Goal: Task Accomplishment & Management: Complete application form

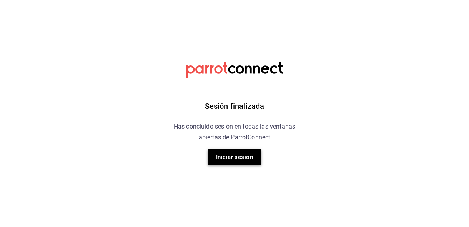
click at [227, 152] on button "Iniciar sesión" at bounding box center [234, 157] width 54 height 16
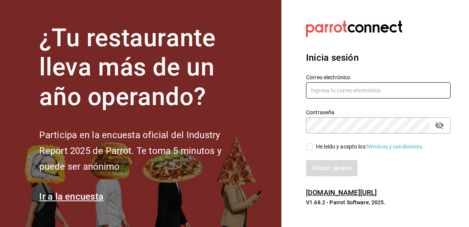
type input "[EMAIL_ADDRESS][DOMAIN_NAME]"
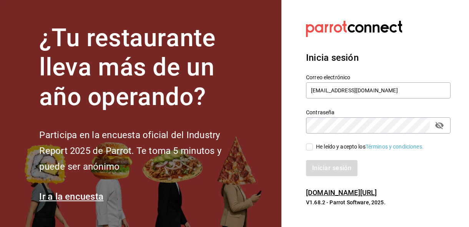
click at [310, 149] on input "He leído y acepto los Términos y condiciones." at bounding box center [309, 146] width 7 height 7
checkbox input "true"
click at [313, 168] on button "Iniciar sesión" at bounding box center [332, 168] width 52 height 16
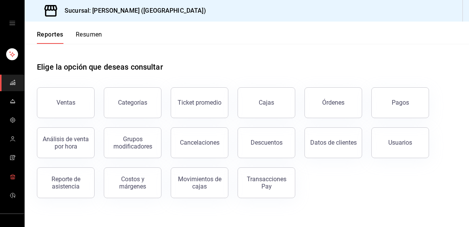
click at [12, 179] on span "mailbox folders" at bounding box center [13, 177] width 6 height 10
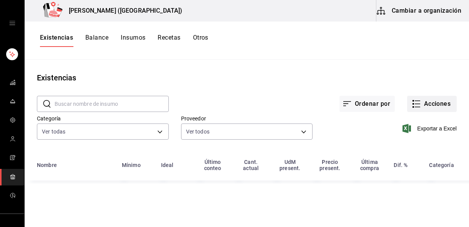
click at [414, 102] on icon "button" at bounding box center [415, 103] width 9 height 9
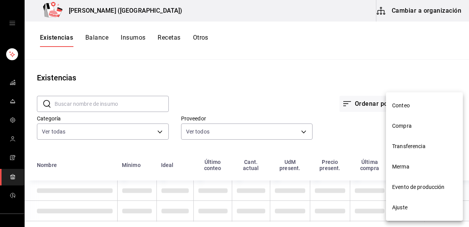
click at [407, 123] on span "Compra" at bounding box center [424, 126] width 65 height 8
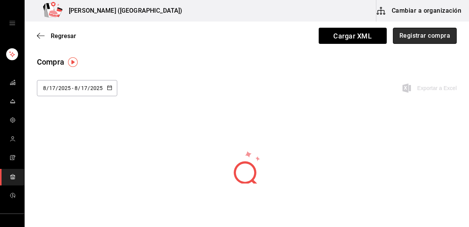
click at [434, 38] on button "Registrar compra" at bounding box center [424, 36] width 64 height 16
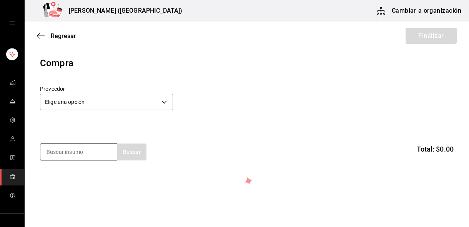
click at [81, 156] on input at bounding box center [78, 152] width 77 height 16
type input "s"
type input "filete"
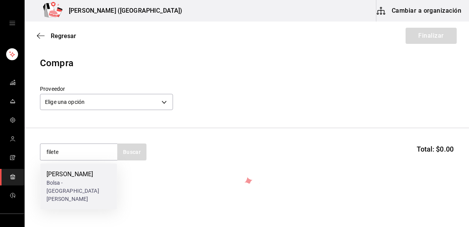
click at [49, 177] on div "Corazon de filete" at bounding box center [78, 173] width 65 height 9
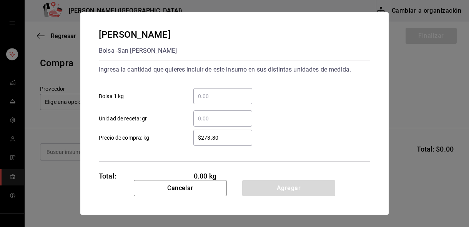
click at [212, 98] on input "​ Bolsa 1 kg" at bounding box center [222, 95] width 59 height 9
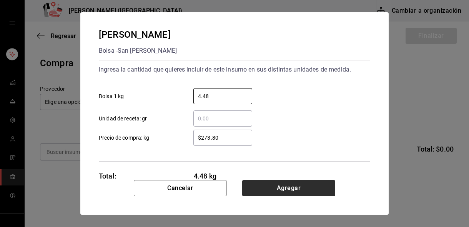
type input "4.48"
click at [267, 187] on button "Agregar" at bounding box center [288, 188] width 93 height 16
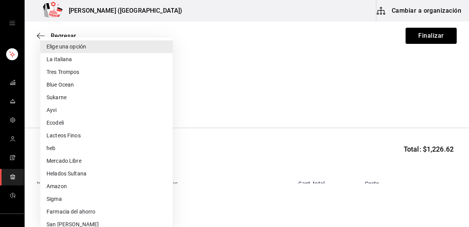
click at [89, 108] on body "Nikkori (Lindavista) Cambiar a organización Regresar Finalizar Compra Proveedor…" at bounding box center [234, 91] width 469 height 183
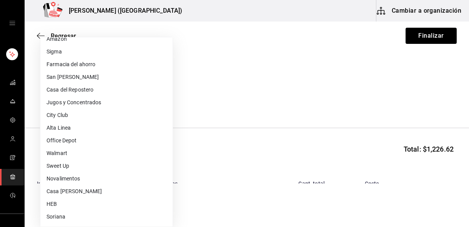
scroll to position [130, 0]
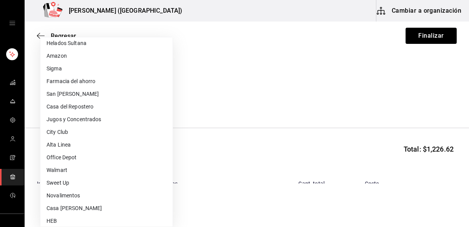
click at [78, 94] on li "San Juan" at bounding box center [106, 94] width 132 height 13
type input "e1b22a4d-98f9-4204-8855-21bc12cbd032"
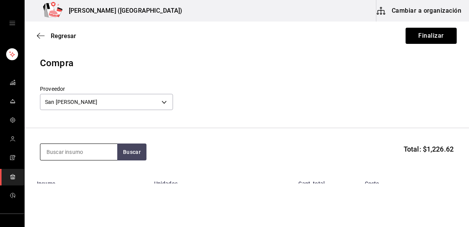
click at [93, 151] on input at bounding box center [78, 152] width 77 height 16
type input "tortilla"
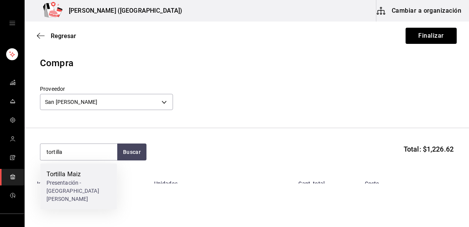
click at [92, 176] on div "Tortilla Maiz" at bounding box center [78, 173] width 65 height 9
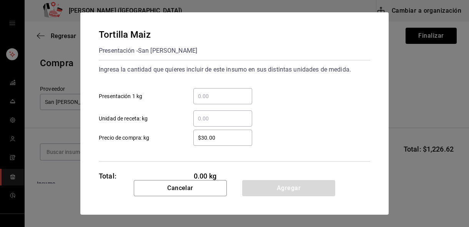
click at [214, 94] on input "​ Presentación 1 kg" at bounding box center [222, 95] width 59 height 9
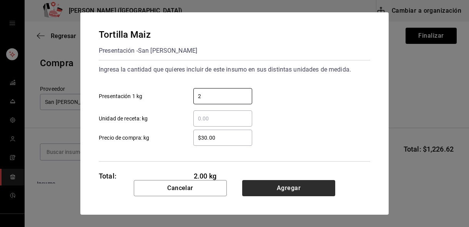
type input "2"
click at [268, 186] on button "Agregar" at bounding box center [288, 188] width 93 height 16
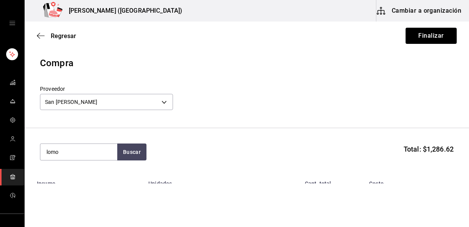
type input "lomo"
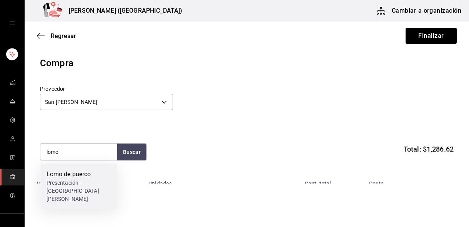
click at [89, 180] on div "Presentación - San Juan" at bounding box center [78, 191] width 65 height 24
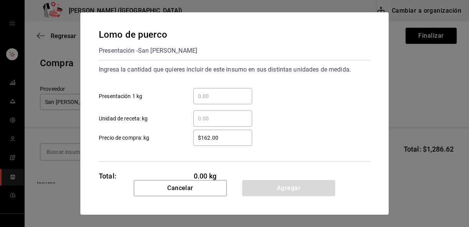
click at [207, 100] on input "​ Presentación 1 kg" at bounding box center [222, 95] width 59 height 9
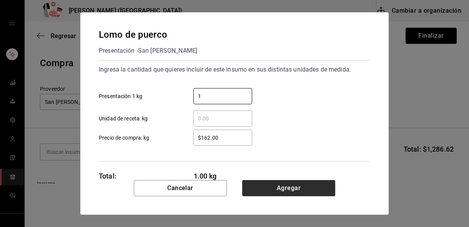
type input "1"
click at [267, 194] on button "Agregar" at bounding box center [288, 188] width 93 height 16
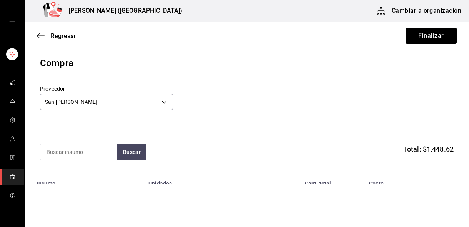
scroll to position [99, 0]
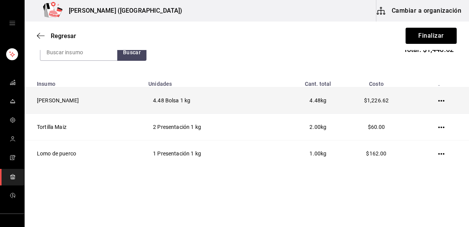
click at [68, 103] on td "Corazon de filete" at bounding box center [84, 100] width 119 height 26
click at [440, 97] on td at bounding box center [443, 100] width 52 height 26
click at [440, 99] on icon "button" at bounding box center [441, 101] width 6 height 6
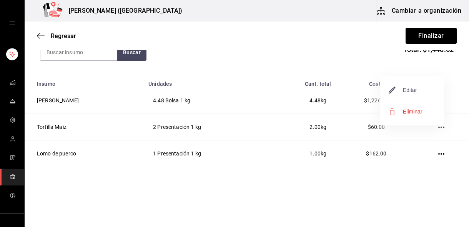
click at [413, 91] on span "Editar" at bounding box center [403, 89] width 28 height 9
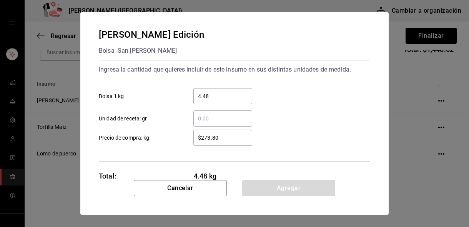
click at [233, 95] on input "4.48" at bounding box center [222, 95] width 59 height 9
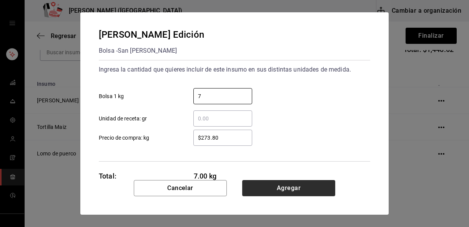
type input "7"
click at [284, 186] on button "Agregar" at bounding box center [288, 188] width 93 height 16
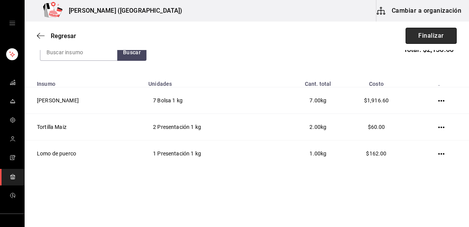
click at [437, 38] on button "Finalizar" at bounding box center [430, 36] width 51 height 16
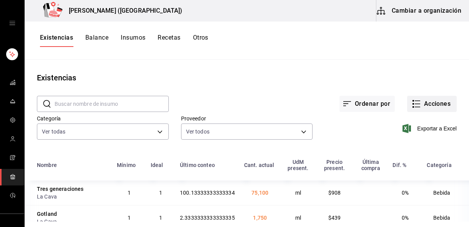
click at [427, 110] on button "Acciones" at bounding box center [432, 104] width 50 height 16
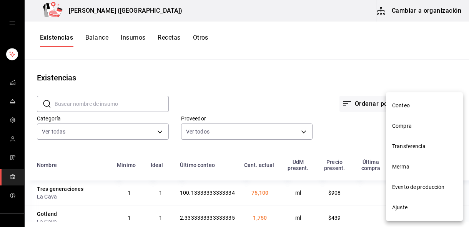
click at [424, 106] on span "Conteo" at bounding box center [424, 105] width 65 height 8
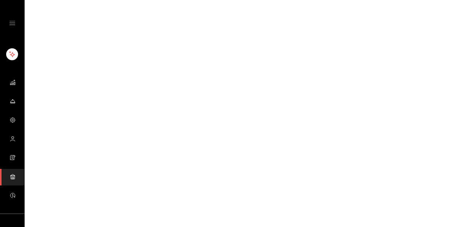
click at [417, 0] on html "GANA 1 MES GRATIS EN TU SUSCRIPCIÓN AQUÍ ¿Recuerdas cómo empezó tu restaurante?…" at bounding box center [234, 0] width 469 height 0
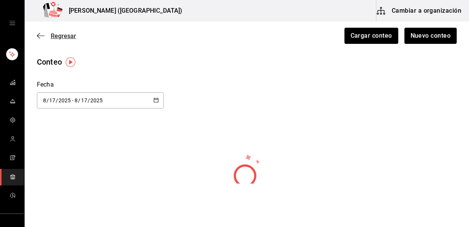
click at [43, 36] on icon "button" at bounding box center [41, 35] width 8 height 7
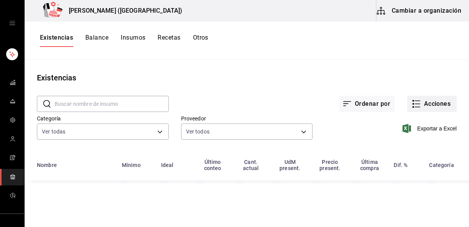
click at [422, 99] on button "Acciones" at bounding box center [432, 104] width 50 height 16
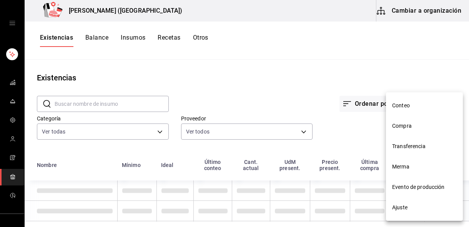
click at [413, 128] on span "Compra" at bounding box center [424, 126] width 65 height 8
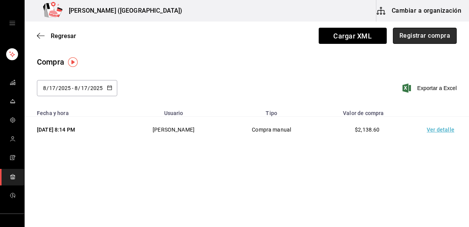
click at [414, 36] on button "Registrar compra" at bounding box center [424, 36] width 64 height 16
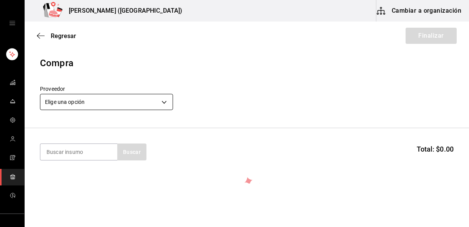
click at [137, 102] on body "Nikkori (Lindavista) Cambiar a organización Regresar Finalizar Compra Proveedor…" at bounding box center [234, 91] width 469 height 183
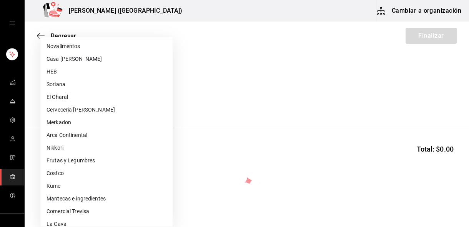
scroll to position [283, 0]
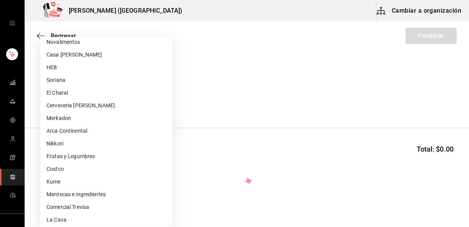
click at [86, 159] on li "Frutas y Legumbres" at bounding box center [106, 156] width 132 height 13
type input "84d68576-4e3a-44e0-bfcf-210a6f36c3a4"
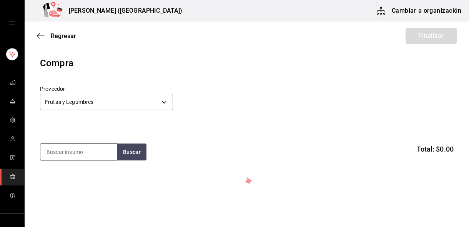
click at [76, 152] on input at bounding box center [78, 152] width 77 height 16
type input "aguacate"
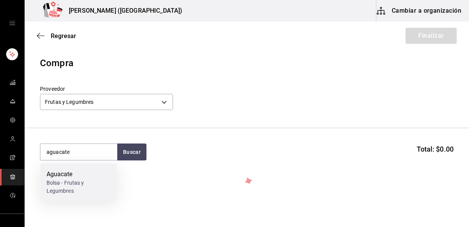
click at [88, 180] on div "Bolsa - Frutas y Legumbres" at bounding box center [78, 187] width 65 height 16
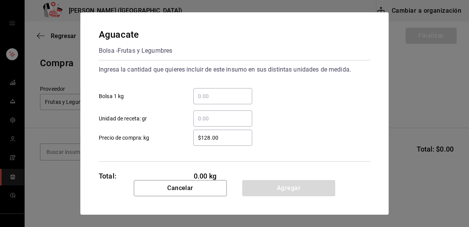
click at [215, 98] on input "​ Bolsa 1 kg" at bounding box center [222, 95] width 59 height 9
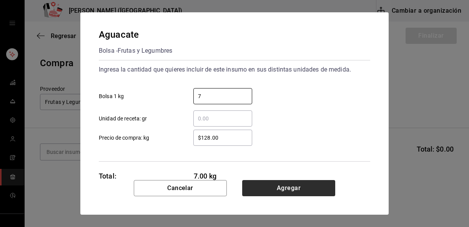
type input "7"
click at [253, 185] on button "Agregar" at bounding box center [288, 188] width 93 height 16
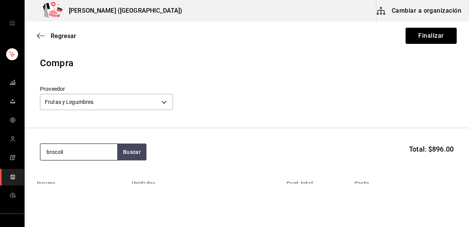
type input "brocoli"
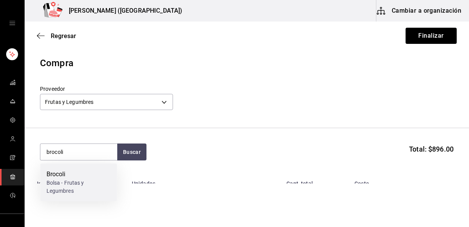
click at [88, 187] on div "Bolsa - Frutas y Legumbres" at bounding box center [78, 187] width 65 height 16
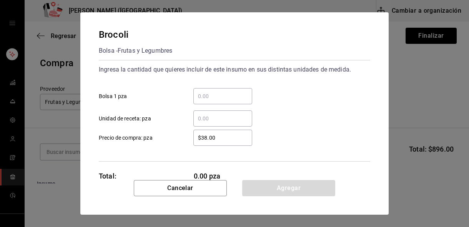
click at [219, 90] on div "​" at bounding box center [222, 96] width 59 height 16
click at [219, 91] on input "​ Bolsa 1 pza" at bounding box center [222, 95] width 59 height 9
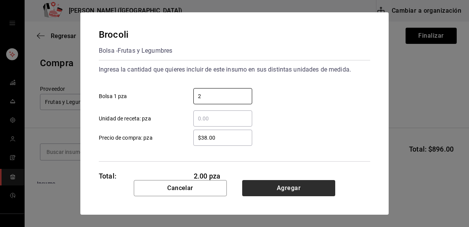
type input "2"
click at [286, 185] on button "Agregar" at bounding box center [288, 188] width 93 height 16
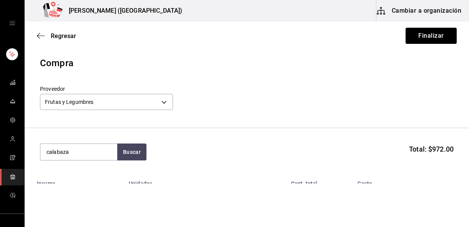
type input "calabaza"
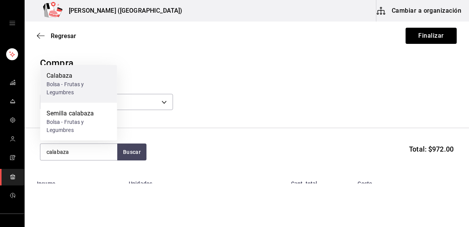
click at [70, 84] on div "Bolsa - Frutas y Legumbres" at bounding box center [78, 88] width 65 height 16
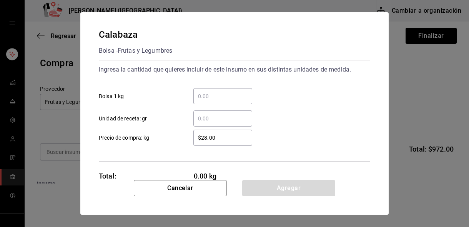
click at [215, 92] on input "​ Bolsa 1 kg" at bounding box center [222, 95] width 59 height 9
click at [223, 119] on input "​ Unidad de receta: gr" at bounding box center [222, 118] width 59 height 9
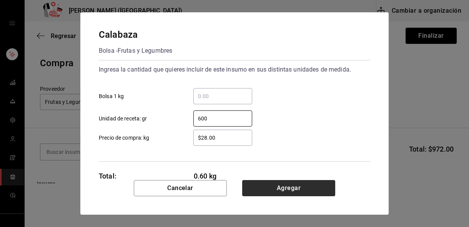
type input "600"
click at [272, 184] on button "Agregar" at bounding box center [288, 188] width 93 height 16
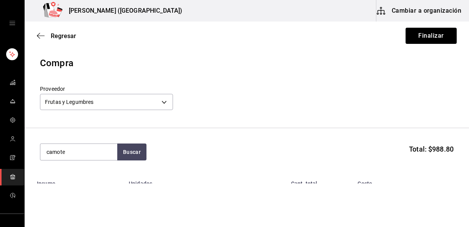
type input "camote"
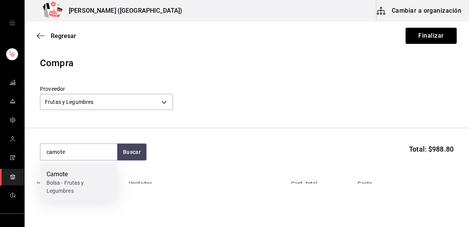
click at [84, 164] on div "Camote Bolsa - Frutas y Legumbres" at bounding box center [78, 182] width 77 height 38
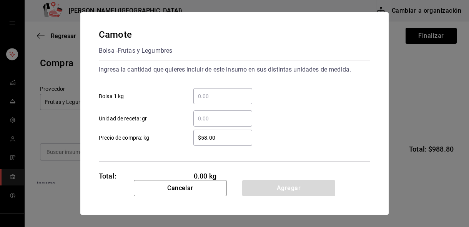
click at [210, 114] on input "​ Unidad de receta: gr" at bounding box center [222, 118] width 59 height 9
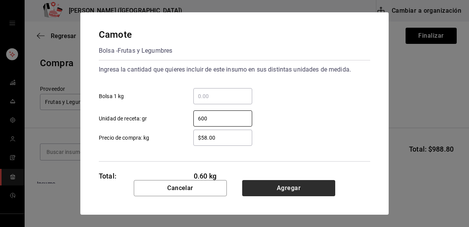
type input "600"
click at [273, 190] on button "Agregar" at bounding box center [288, 188] width 93 height 16
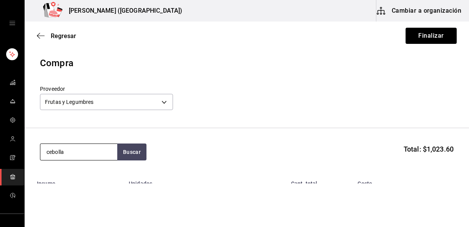
type input "cebolla"
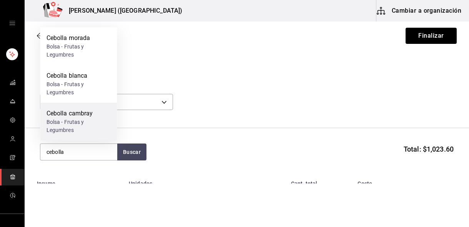
click at [81, 110] on div "Cebolla cambray" at bounding box center [78, 113] width 65 height 9
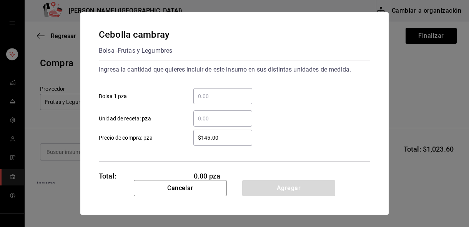
click at [207, 97] on input "​ Bolsa 1 pza" at bounding box center [222, 95] width 59 height 9
type input "2"
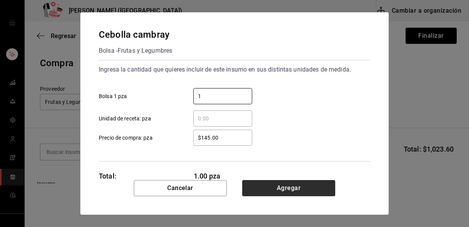
type input "1"
click at [295, 189] on button "Agregar" at bounding box center [288, 188] width 93 height 16
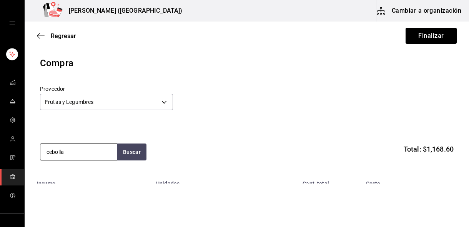
type input "cebolla"
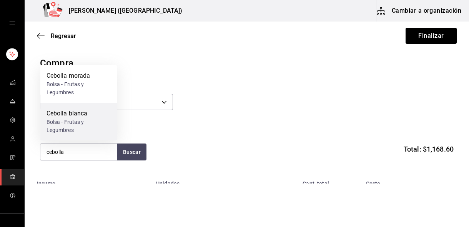
click at [79, 119] on div "Bolsa - Frutas y Legumbres" at bounding box center [78, 126] width 65 height 16
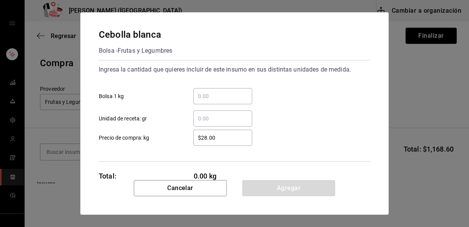
click at [218, 119] on input "​ Unidad de receta: gr" at bounding box center [222, 118] width 59 height 9
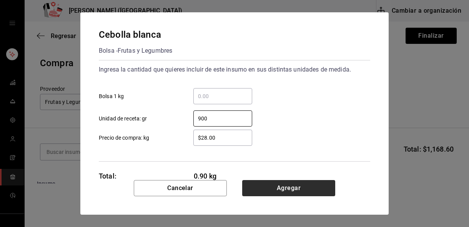
type input "900"
click at [271, 189] on button "Agregar" at bounding box center [288, 188] width 93 height 16
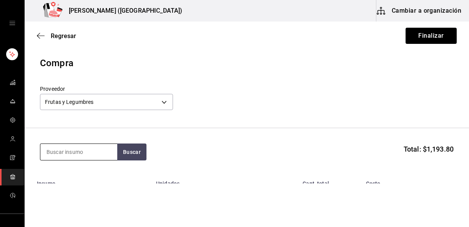
click at [76, 155] on input at bounding box center [78, 152] width 77 height 16
type input "morron"
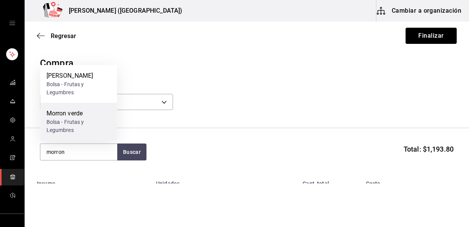
click at [63, 118] on div "Bolsa - Frutas y Legumbres" at bounding box center [78, 126] width 65 height 16
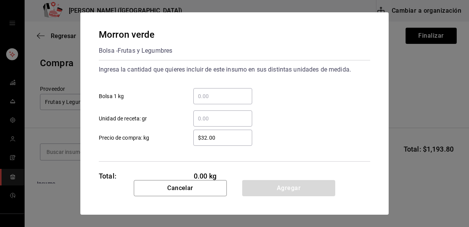
click at [214, 105] on div "​ Unidad de receta: gr" at bounding box center [231, 115] width 277 height 22
click at [210, 100] on input "​ Bolsa 1 kg" at bounding box center [222, 95] width 59 height 9
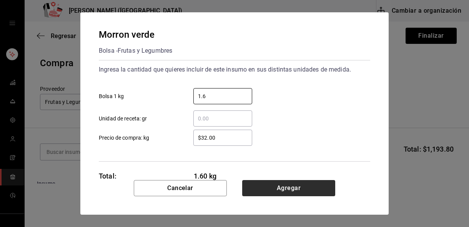
type input "1.6"
click at [298, 190] on button "Agregar" at bounding box center [288, 188] width 93 height 16
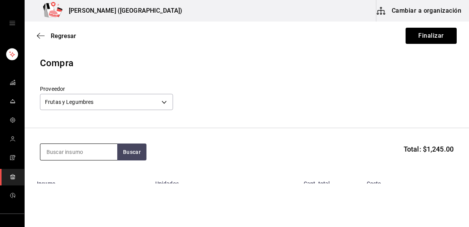
type input "m"
type input "rojo"
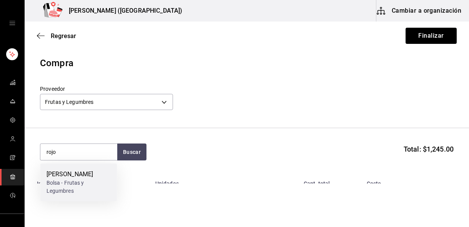
click at [85, 182] on div "Bolsa - Frutas y Legumbres" at bounding box center [78, 187] width 65 height 16
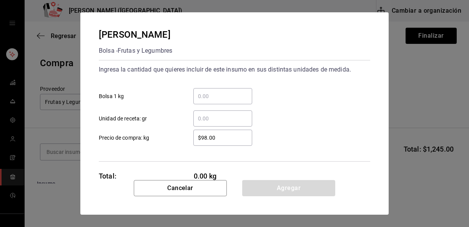
click at [214, 114] on input "​ Unidad de receta: gr" at bounding box center [222, 118] width 59 height 9
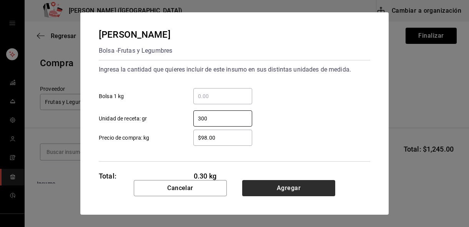
type input "300"
click at [288, 190] on button "Agregar" at bounding box center [288, 188] width 93 height 16
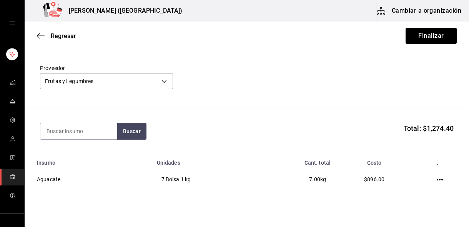
scroll to position [0, 0]
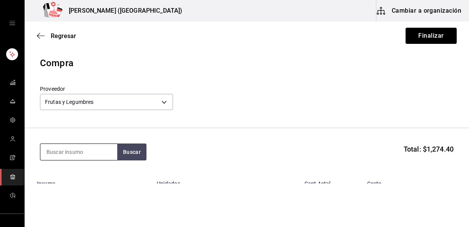
click at [61, 148] on input at bounding box center [78, 152] width 77 height 16
type input "germen"
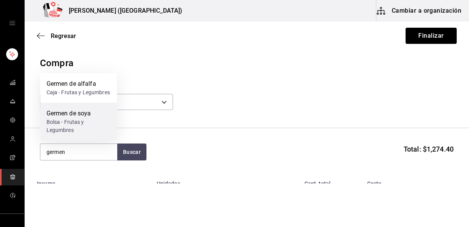
click at [71, 120] on div "Bolsa - Frutas y Legumbres" at bounding box center [78, 126] width 65 height 16
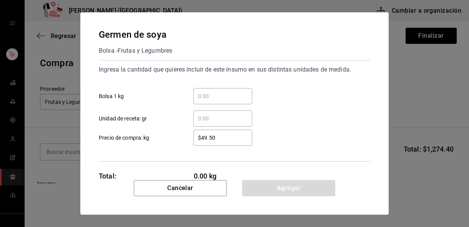
click at [214, 119] on input "​ Unidad de receta: gr" at bounding box center [222, 118] width 59 height 9
click at [213, 97] on input "​ Bolsa 1 kg" at bounding box center [222, 95] width 59 height 9
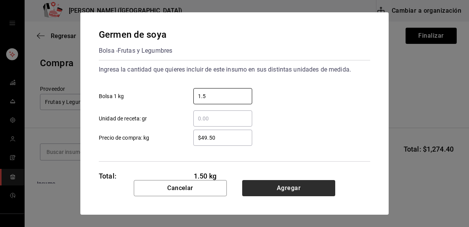
type input "1.5"
click at [314, 186] on button "Agregar" at bounding box center [288, 188] width 93 height 16
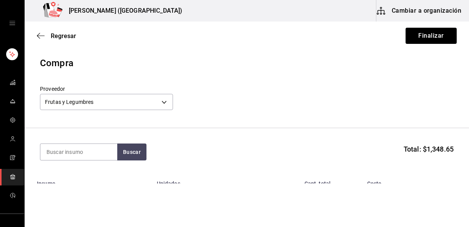
click at [318, 183] on html "Nikkori (Lindavista) Cambiar a organización Regresar Finalizar Compra Proveedor…" at bounding box center [234, 91] width 469 height 183
click at [98, 149] on input at bounding box center [78, 152] width 77 height 16
type input "jicama"
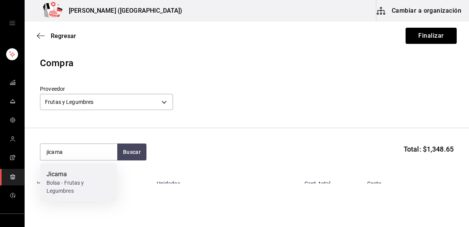
click at [100, 172] on div "Jicama" at bounding box center [78, 173] width 65 height 9
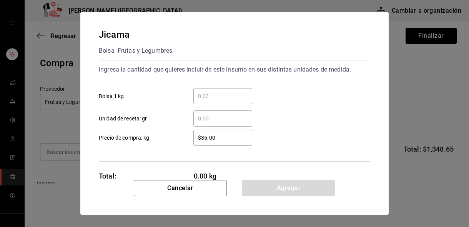
click at [207, 117] on input "​ Unidad de receta: gr" at bounding box center [222, 118] width 59 height 9
type input "1"
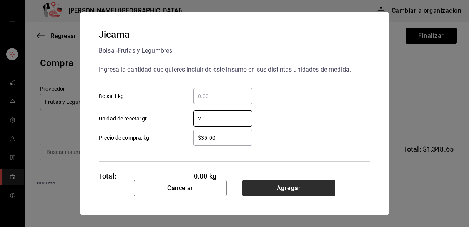
type input "2"
click at [269, 189] on button "Agregar" at bounding box center [288, 188] width 93 height 16
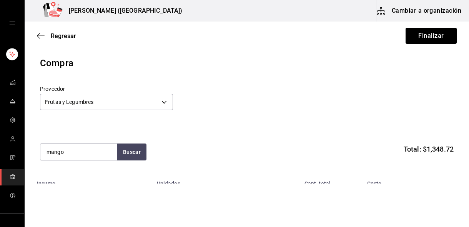
type input "mango"
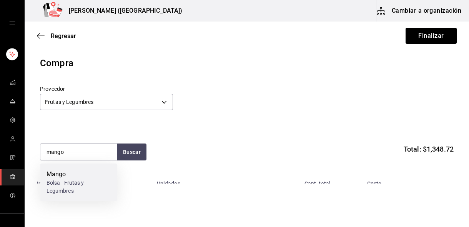
click at [99, 177] on div "Mango" at bounding box center [78, 173] width 65 height 9
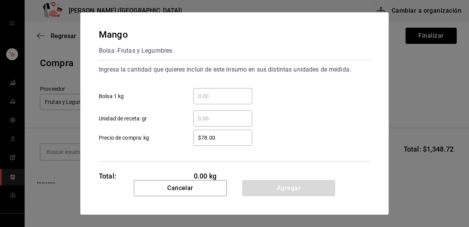
click at [205, 119] on input "​ Unidad de receta: gr" at bounding box center [222, 118] width 59 height 9
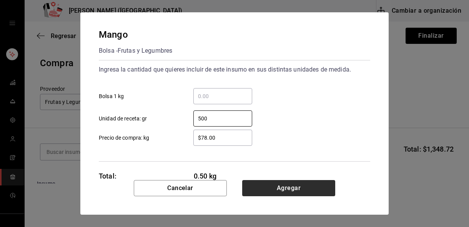
type input "500"
click at [267, 185] on button "Agregar" at bounding box center [288, 188] width 93 height 16
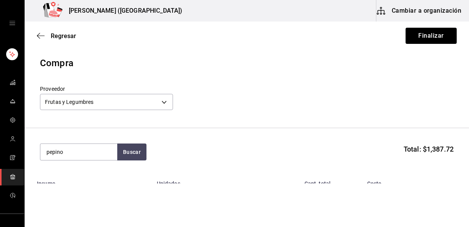
type input "pepino"
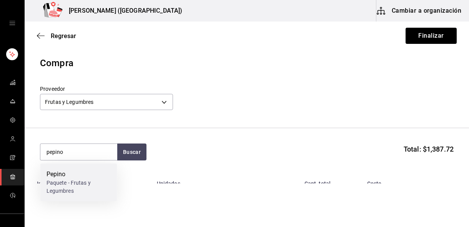
click at [72, 171] on div "Pepino" at bounding box center [78, 173] width 65 height 9
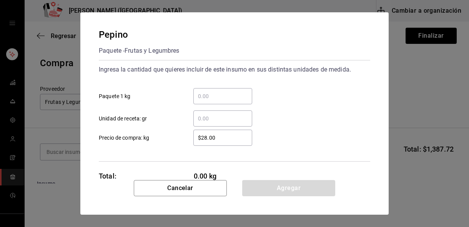
click at [210, 117] on input "​ Unidad de receta: gr" at bounding box center [222, 118] width 59 height 9
click at [211, 104] on div "​ Unidad de receta: gr" at bounding box center [231, 115] width 277 height 22
click at [211, 101] on div "​" at bounding box center [222, 96] width 59 height 16
click at [211, 101] on input "​ Paquete 1 kg" at bounding box center [222, 95] width 59 height 9
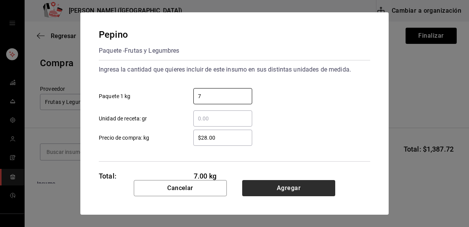
type input "7"
click at [262, 185] on button "Agregar" at bounding box center [288, 188] width 93 height 16
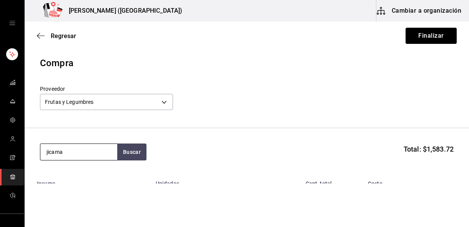
scroll to position [58, 0]
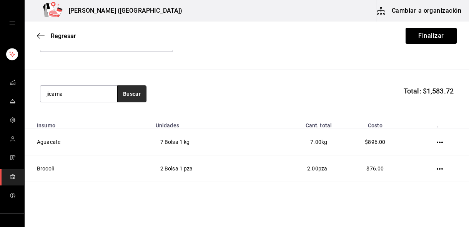
click at [132, 91] on button "Buscar" at bounding box center [131, 93] width 29 height 17
type input "jicama"
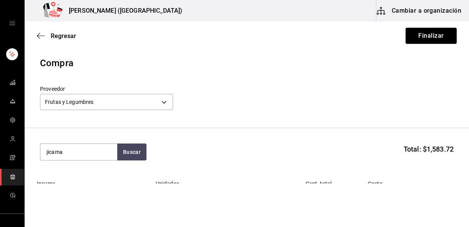
click at [136, 162] on section "jicama Buscar Total: $1,583.72" at bounding box center [247, 152] width 444 height 48
click at [135, 154] on button "Buscar" at bounding box center [131, 151] width 29 height 17
click at [80, 153] on input "jicama" at bounding box center [78, 152] width 77 height 16
type input "platano"
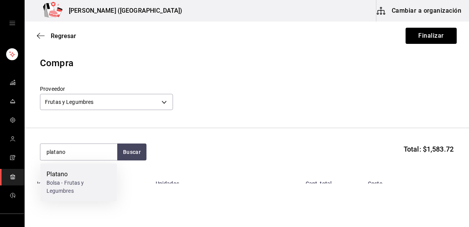
click at [76, 175] on div "Platano" at bounding box center [78, 173] width 65 height 9
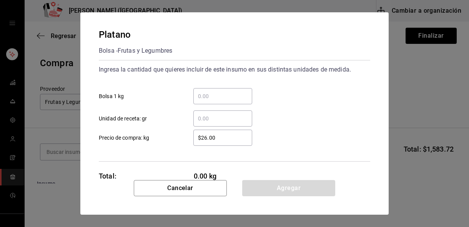
click at [206, 120] on input "​ Unidad de receta: gr" at bounding box center [222, 118] width 59 height 9
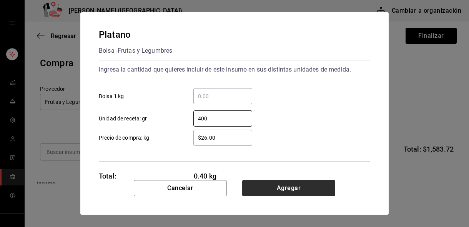
type input "400"
click at [265, 189] on button "Agregar" at bounding box center [288, 188] width 93 height 16
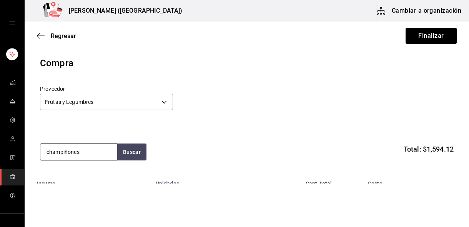
click at [84, 149] on input "champiñones" at bounding box center [78, 152] width 77 height 16
type input "champiño"
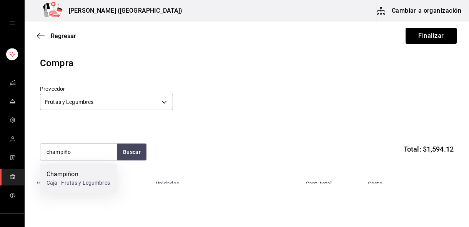
click at [73, 171] on div "Champiñon" at bounding box center [77, 173] width 63 height 9
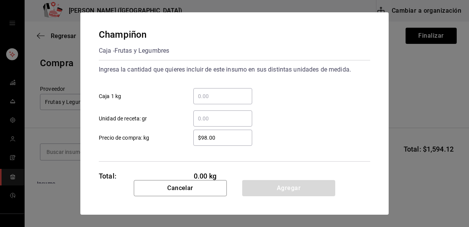
click at [199, 123] on div "​" at bounding box center [222, 118] width 59 height 16
click at [199, 123] on input "​ Unidad de receta: gr" at bounding box center [222, 118] width 59 height 9
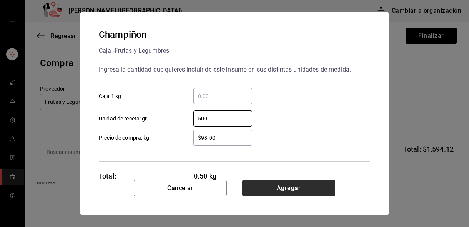
type input "500"
click at [293, 189] on button "Agregar" at bounding box center [288, 188] width 93 height 16
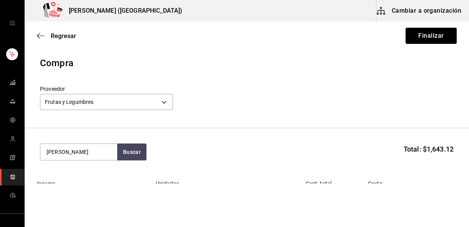
type input "serrano"
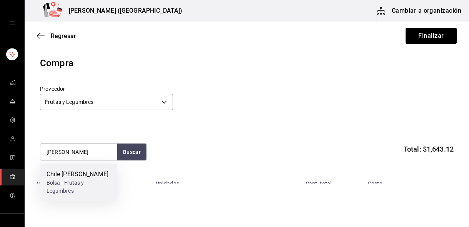
click at [89, 171] on div "Chile serrano" at bounding box center [78, 173] width 65 height 9
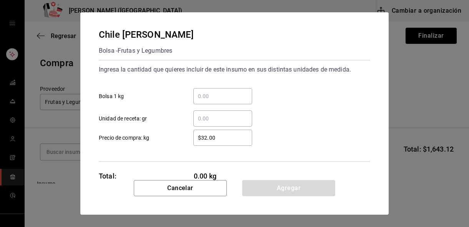
click at [204, 99] on input "​ Bolsa 1 kg" at bounding box center [222, 95] width 59 height 9
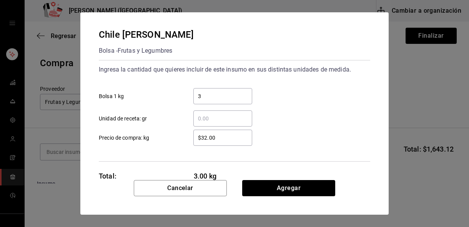
type input "3"
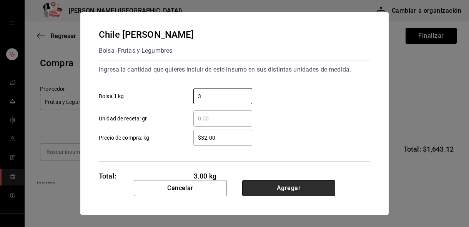
click at [283, 182] on button "Agregar" at bounding box center [288, 188] width 93 height 16
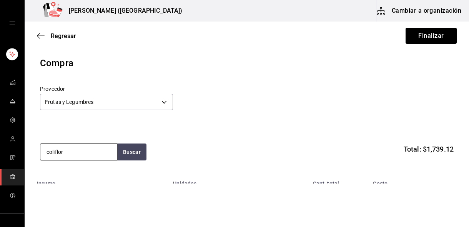
type input "coliflor"
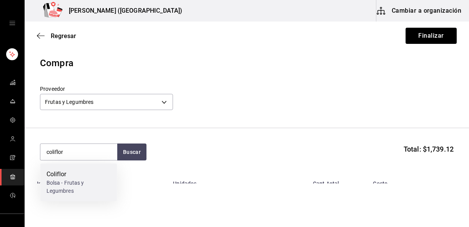
click at [72, 166] on div "Coliflor Bolsa - Frutas y Legumbres" at bounding box center [78, 182] width 77 height 38
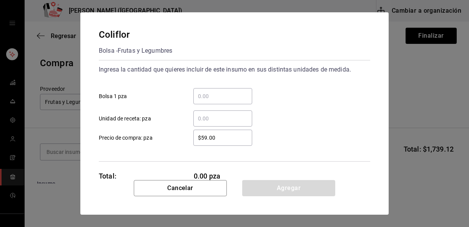
click at [72, 172] on div "Coliflor Bolsa - Frutas y Legumbres Ingresa la cantidad que quieres incluir de …" at bounding box center [234, 113] width 469 height 227
click at [206, 101] on div "​" at bounding box center [222, 96] width 59 height 16
click at [206, 101] on input "​ Bolsa 1 pza" at bounding box center [222, 95] width 59 height 9
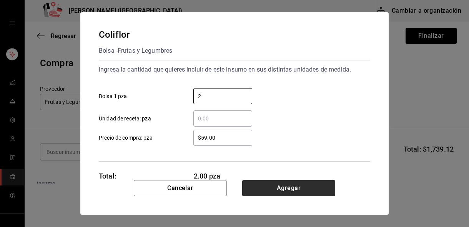
type input "2"
click at [264, 185] on button "Agregar" at bounding box center [288, 188] width 93 height 16
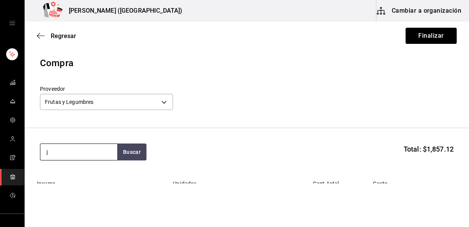
type input "ji"
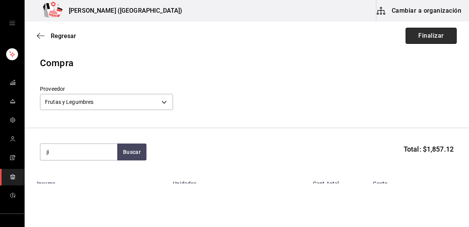
click at [417, 32] on button "Finalizar" at bounding box center [430, 36] width 51 height 16
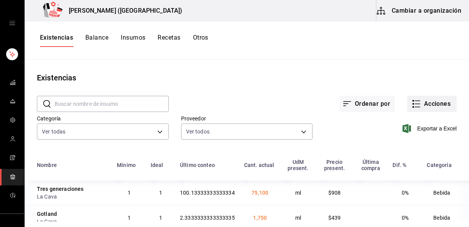
click at [426, 105] on button "Acciones" at bounding box center [432, 104] width 50 height 16
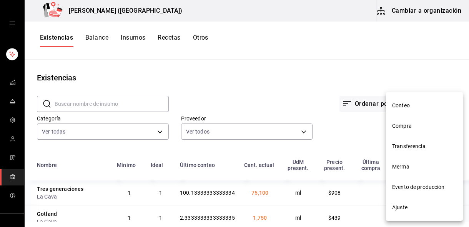
click at [416, 127] on span "Compra" at bounding box center [424, 126] width 65 height 8
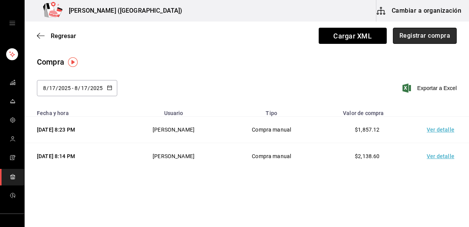
click at [419, 36] on button "Registrar compra" at bounding box center [424, 36] width 64 height 16
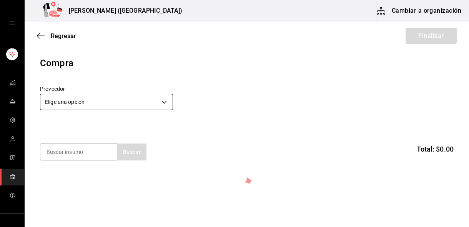
click at [85, 99] on body "Nikkori (Lindavista) Cambiar a organización Regresar Finalizar Compra Proveedor…" at bounding box center [234, 91] width 469 height 183
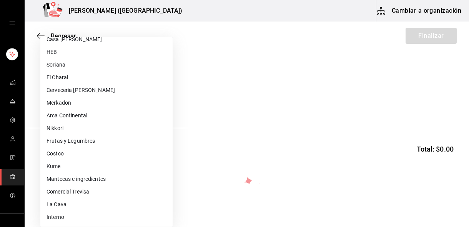
scroll to position [293, 0]
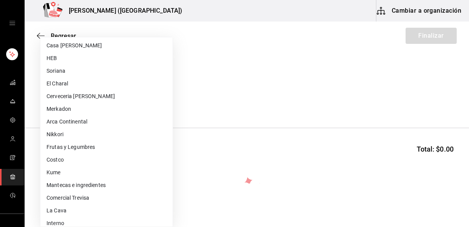
click at [81, 82] on li "El Charal" at bounding box center [106, 83] width 132 height 13
type input "e378bbd6-4a7c-4c28-a254-1cfe5b46c694"
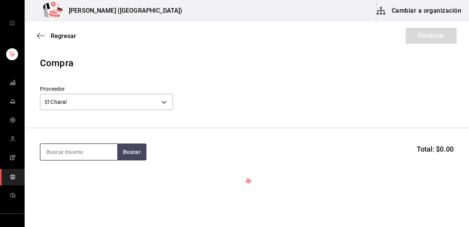
click at [72, 153] on input at bounding box center [78, 152] width 77 height 16
type input "camaron"
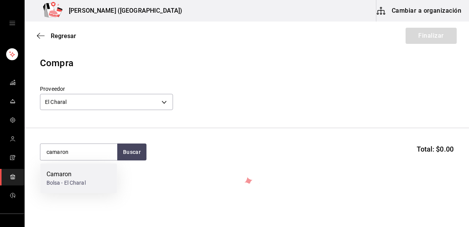
click at [80, 179] on div "Bolsa - El Charal" at bounding box center [65, 183] width 39 height 8
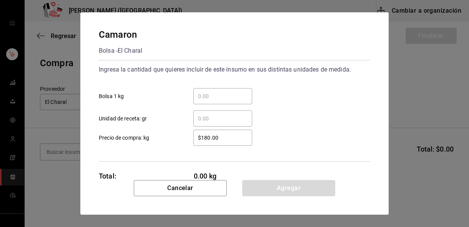
click at [217, 96] on input "​ Bolsa 1 kg" at bounding box center [222, 95] width 59 height 9
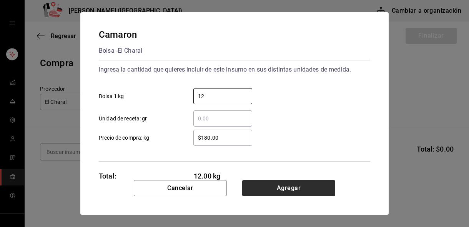
type input "12"
click at [261, 187] on button "Agregar" at bounding box center [288, 188] width 93 height 16
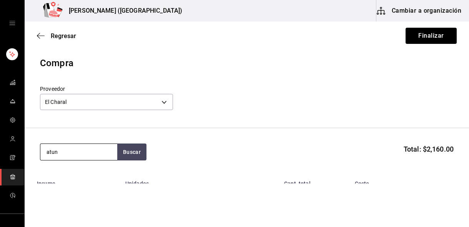
type input "atun"
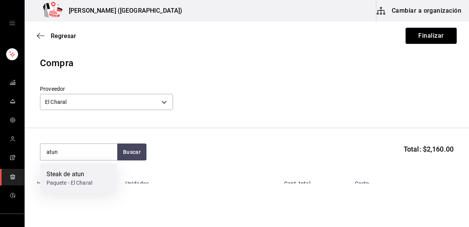
click at [60, 177] on div "Steak de atun" at bounding box center [69, 173] width 46 height 9
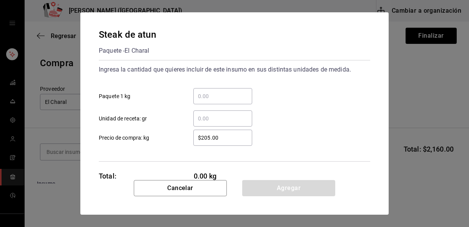
click at [226, 118] on input "​ Unidad de receta: gr" at bounding box center [222, 118] width 59 height 9
click at [215, 97] on input "​ Paquete 1 kg" at bounding box center [222, 95] width 59 height 9
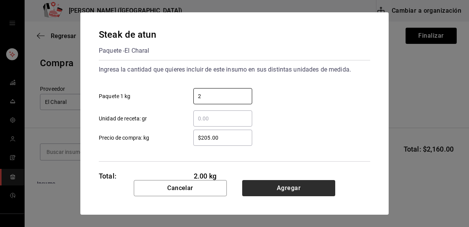
type input "2"
click at [260, 188] on button "Agregar" at bounding box center [288, 188] width 93 height 16
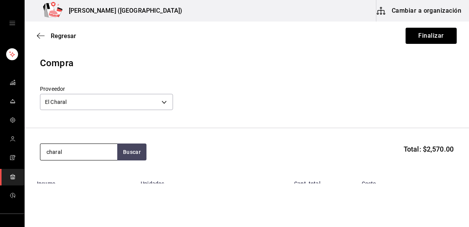
type input "charal"
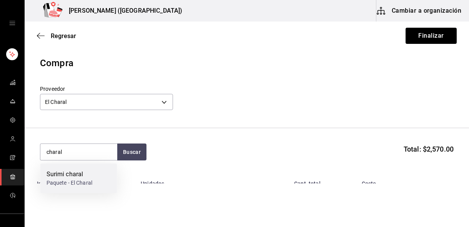
click at [71, 176] on div "Surimi charal" at bounding box center [69, 173] width 46 height 9
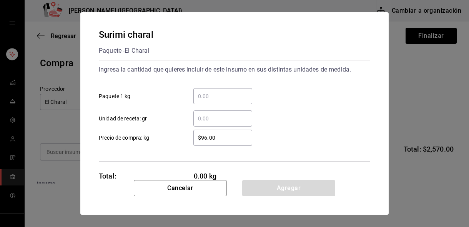
click at [219, 101] on div "​" at bounding box center [222, 96] width 59 height 16
click at [219, 101] on input "​ Paquete 1 kg" at bounding box center [222, 95] width 59 height 9
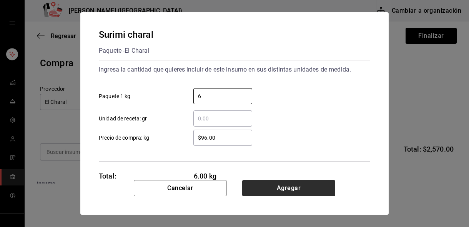
type input "6"
click at [269, 186] on button "Agregar" at bounding box center [288, 188] width 93 height 16
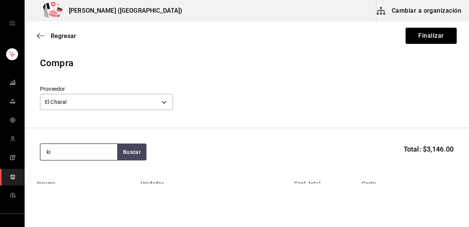
type input "k"
type input "panko"
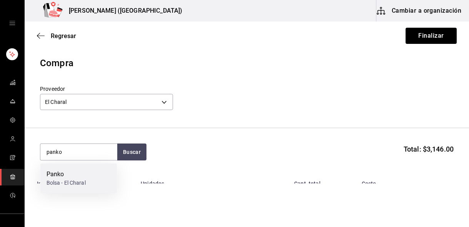
click at [76, 167] on div "Panko Bolsa - El Charal" at bounding box center [78, 178] width 77 height 30
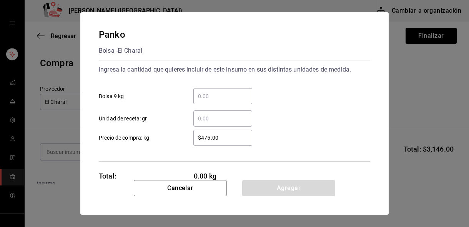
click at [211, 96] on input "​ Bolsa 9 kg" at bounding box center [222, 95] width 59 height 9
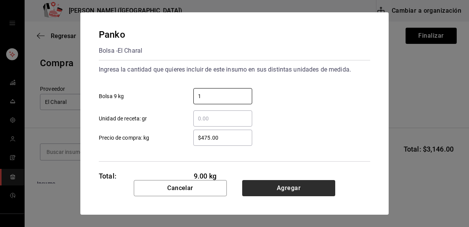
type input "1"
click at [260, 189] on button "Agregar" at bounding box center [288, 188] width 93 height 16
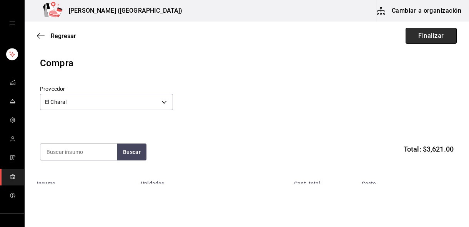
click at [444, 36] on button "Finalizar" at bounding box center [430, 36] width 51 height 16
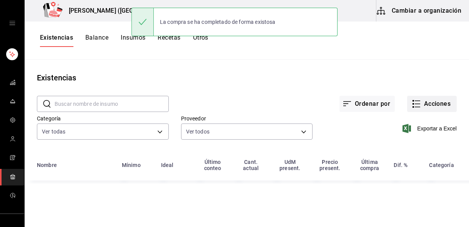
click at [422, 108] on button "Acciones" at bounding box center [432, 104] width 50 height 16
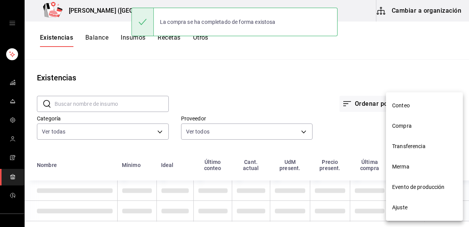
click at [406, 123] on span "Compra" at bounding box center [424, 126] width 65 height 8
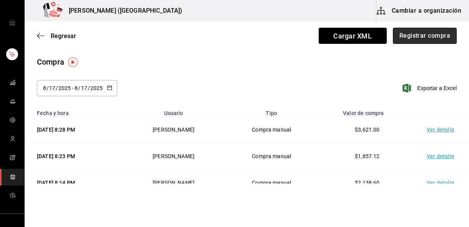
click at [409, 40] on button "Registrar compra" at bounding box center [424, 36] width 64 height 16
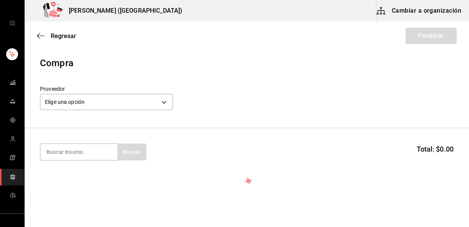
click at [88, 141] on section "Buscar Total: $0.00" at bounding box center [247, 152] width 444 height 48
click at [88, 150] on input at bounding box center [78, 152] width 77 height 16
type input "kikoman"
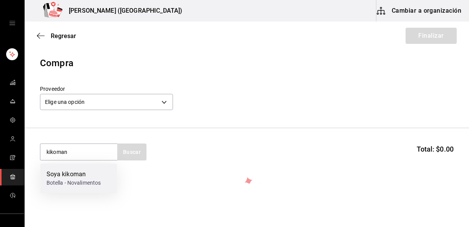
click at [83, 176] on div "Soya kikoman" at bounding box center [73, 173] width 55 height 9
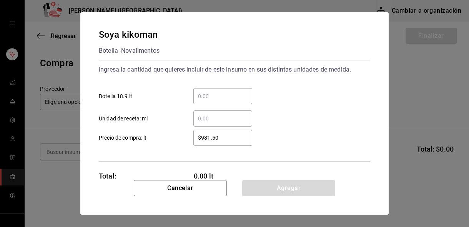
click at [220, 95] on input "​ Botella 18.9 lt" at bounding box center [222, 95] width 59 height 9
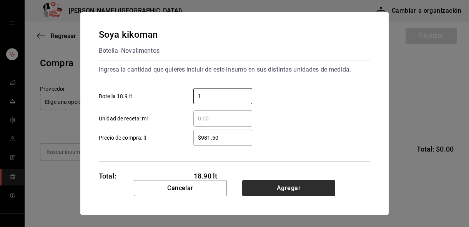
type input "1"
click at [261, 187] on button "Agregar" at bounding box center [288, 188] width 93 height 16
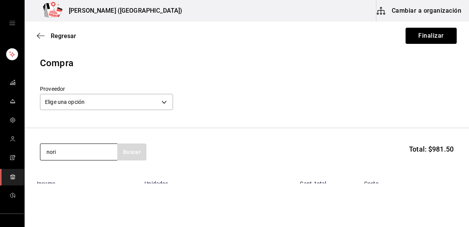
type input "nori"
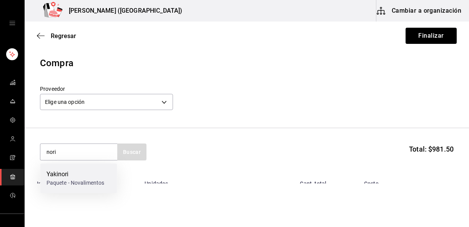
click at [78, 171] on div "Yakinori" at bounding box center [75, 173] width 58 height 9
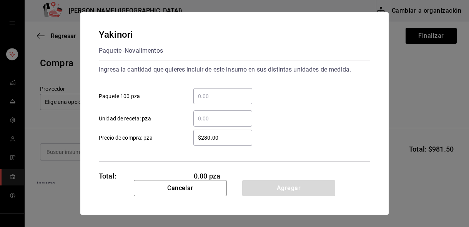
click at [219, 101] on div "​" at bounding box center [222, 96] width 59 height 16
click at [219, 101] on input "​ Paquete 100 pza" at bounding box center [222, 95] width 59 height 9
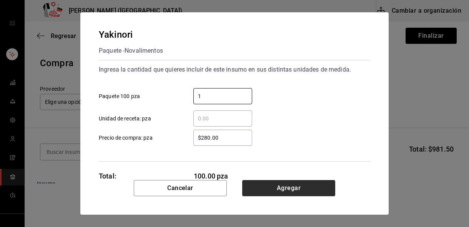
type input "1"
click at [275, 186] on button "Agregar" at bounding box center [288, 188] width 93 height 16
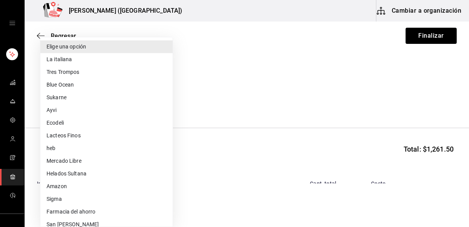
click at [91, 103] on body "Nikkori (Lindavista) Cambiar a organización Regresar Finalizar Compra Proveedor…" at bounding box center [234, 91] width 469 height 183
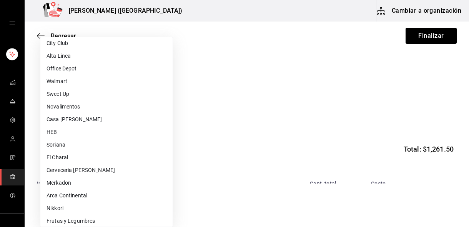
scroll to position [217, 0]
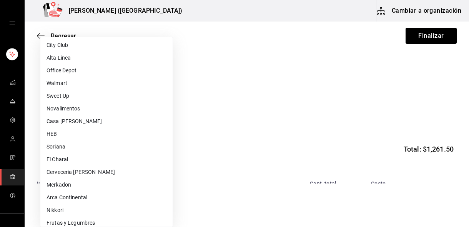
click at [83, 112] on li "Novalimentos" at bounding box center [106, 108] width 132 height 13
type input "ceeffab6-e994-465a-9b72-f7943f9dc289"
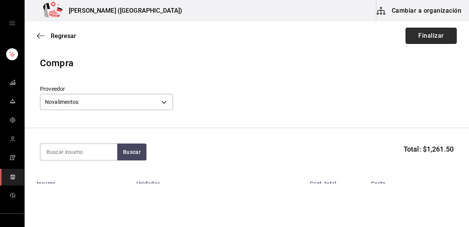
click at [429, 42] on button "Finalizar" at bounding box center [430, 36] width 51 height 16
